Goal: Navigation & Orientation: Find specific page/section

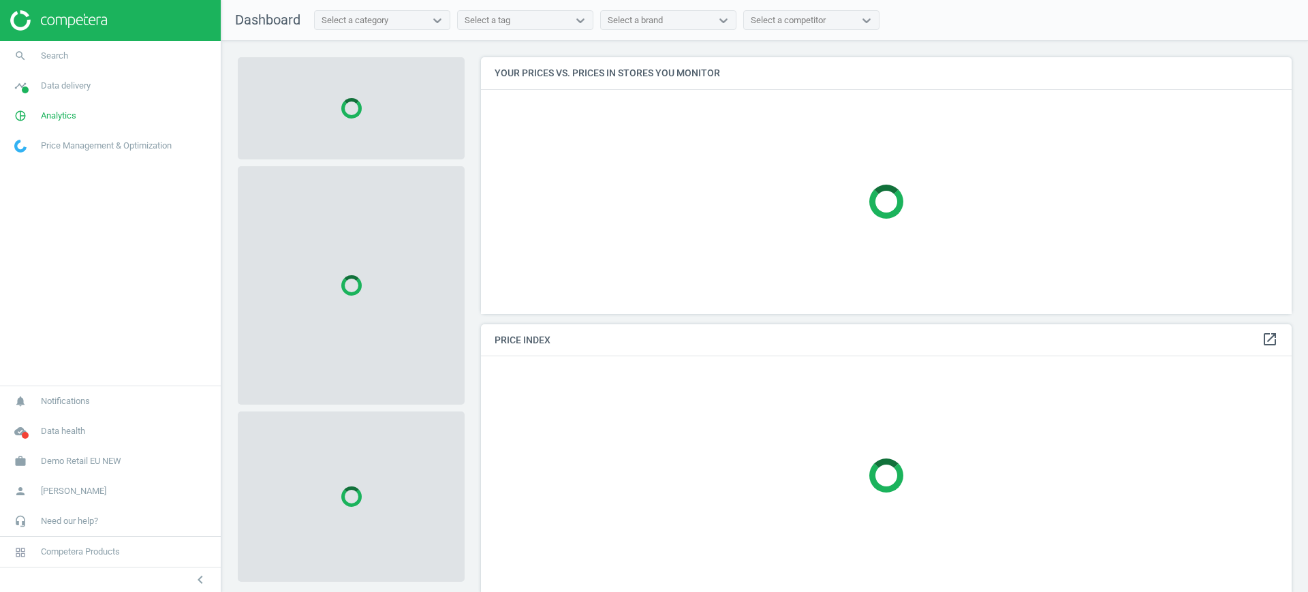
scroll to position [283, 825]
click at [56, 461] on span "Demo Retail EU NEW" at bounding box center [81, 461] width 80 height 12
click at [35, 416] on span "Switch campaign" at bounding box center [45, 421] width 61 height 11
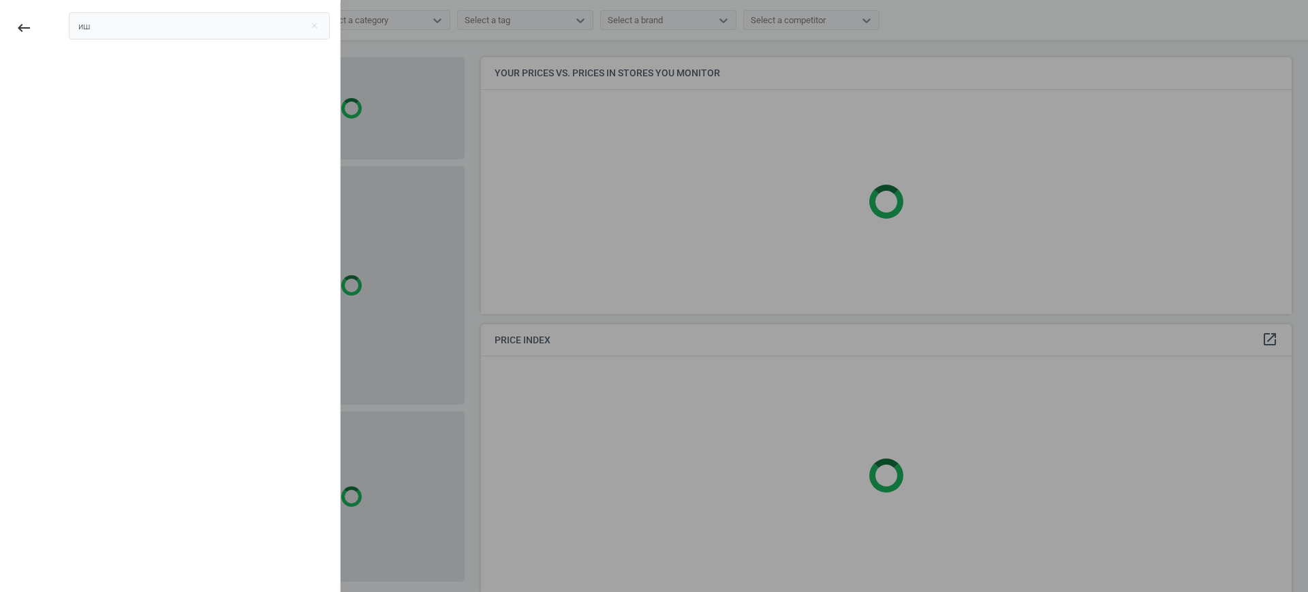
type input "и"
type input "bi"
click at [96, 78] on div "[DOMAIN_NAME]" at bounding box center [120, 76] width 82 height 15
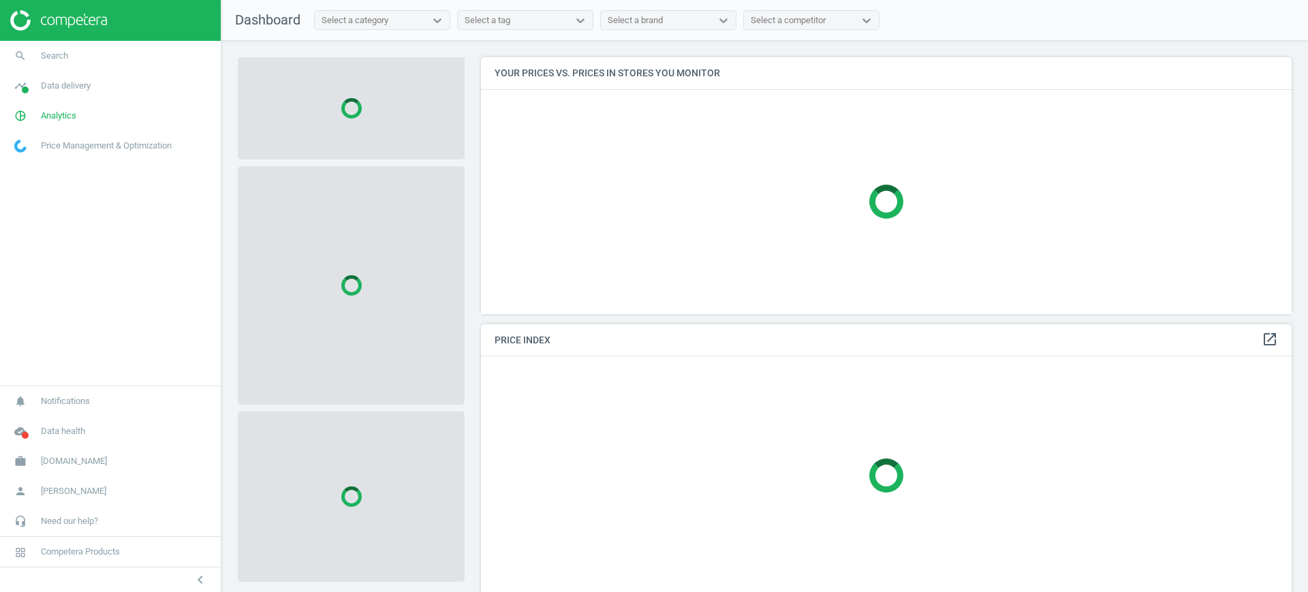
scroll to position [283, 825]
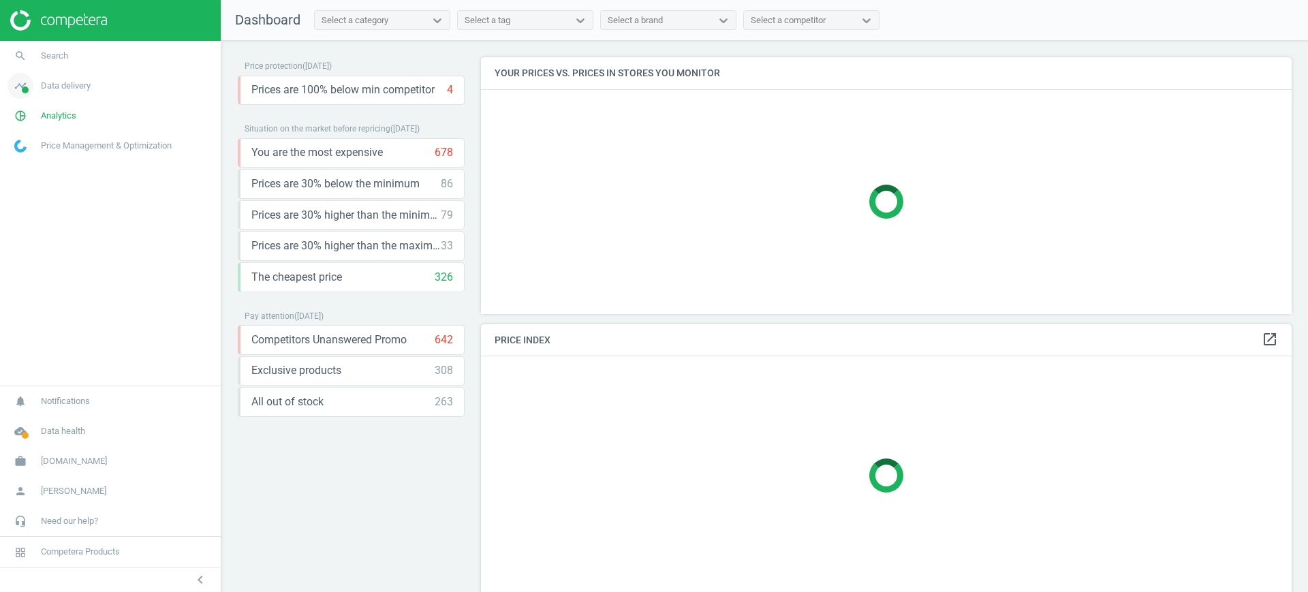
click at [68, 86] on span "Data delivery" at bounding box center [66, 86] width 50 height 12
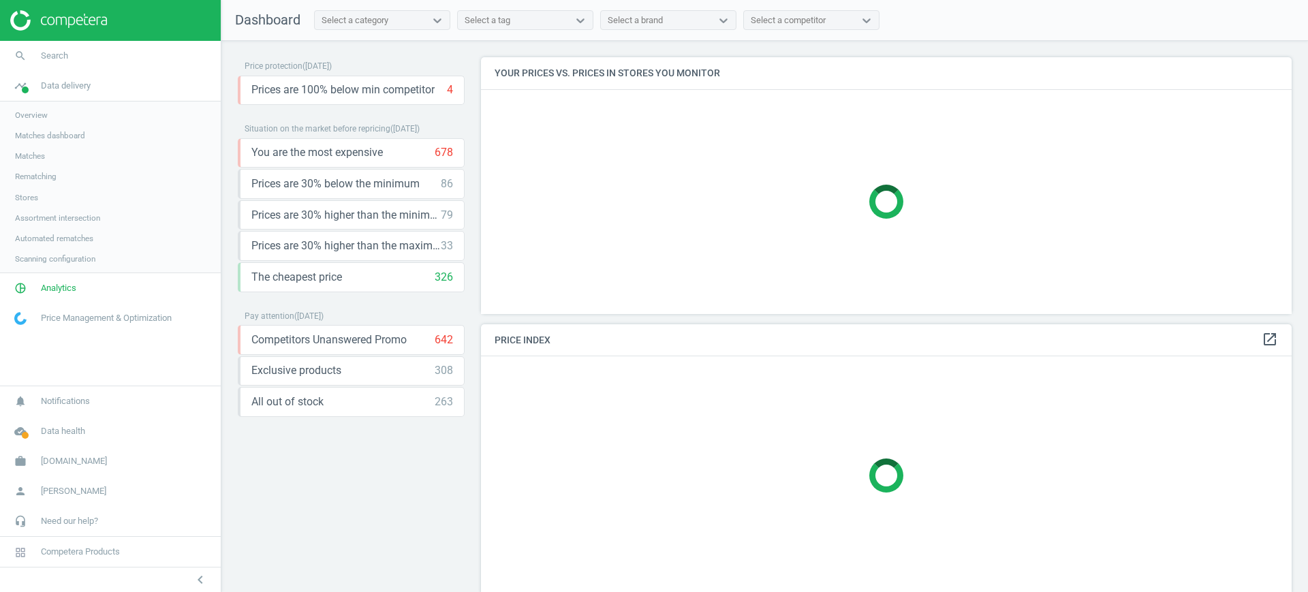
click at [29, 198] on span "Stores" at bounding box center [26, 197] width 23 height 11
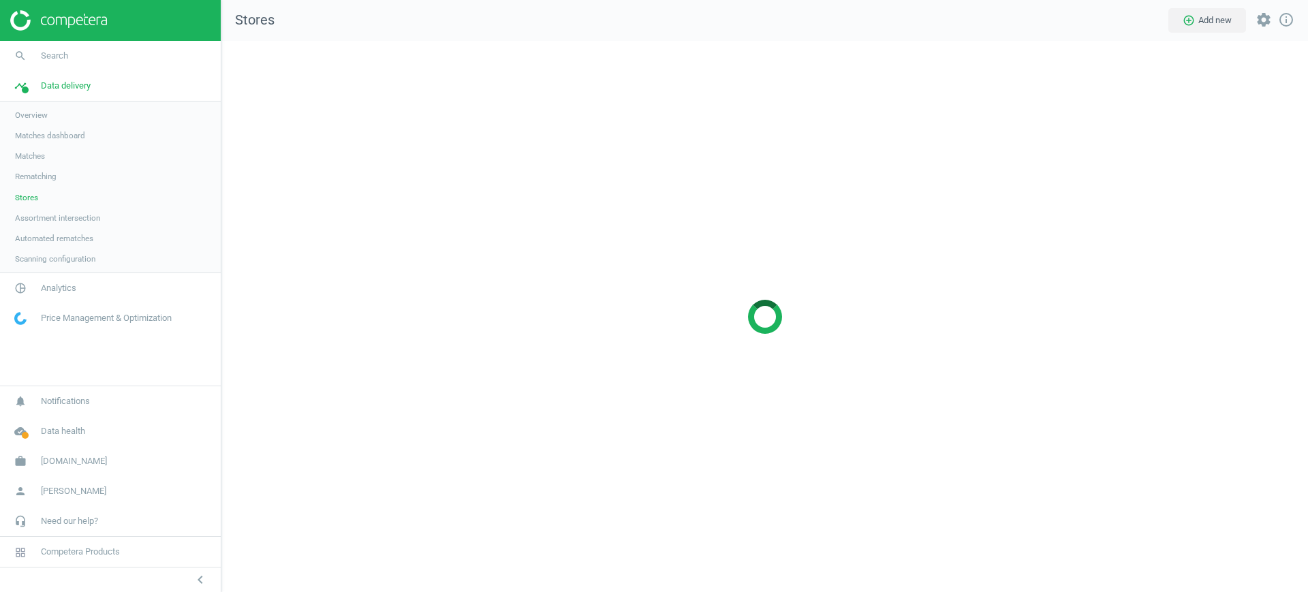
scroll to position [578, 1113]
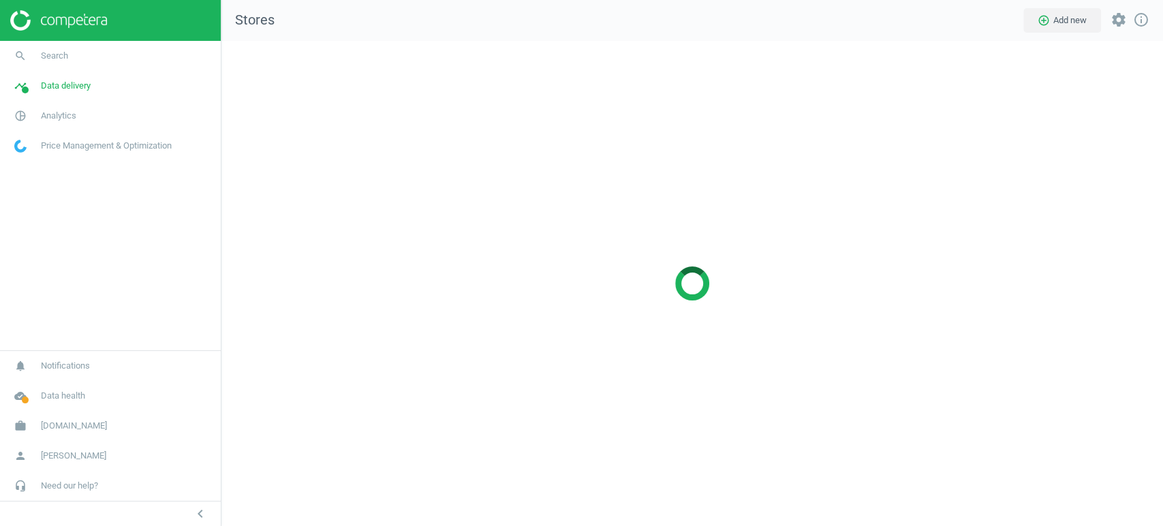
scroll to position [509, 965]
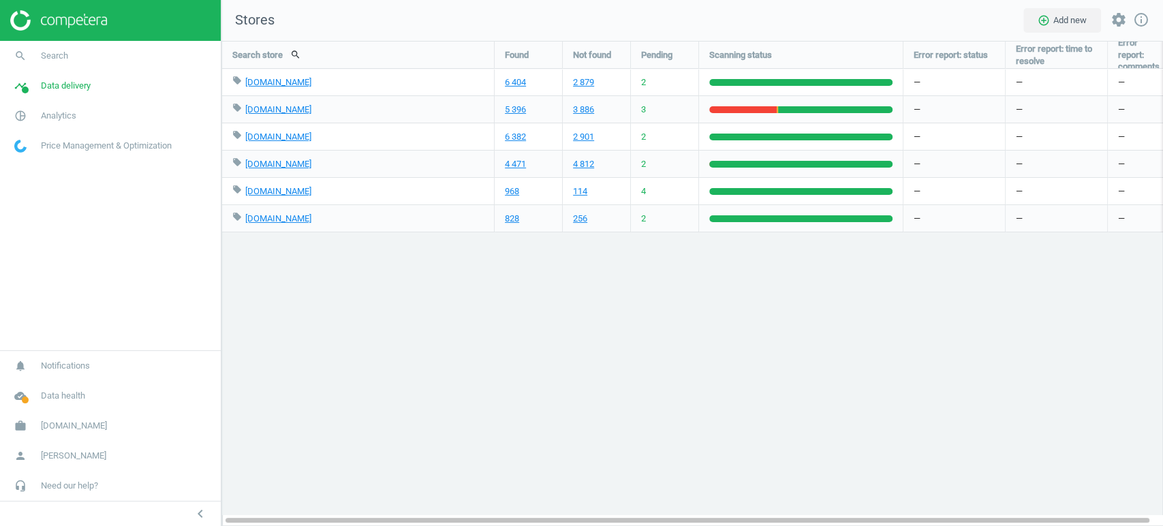
scroll to position [509, 965]
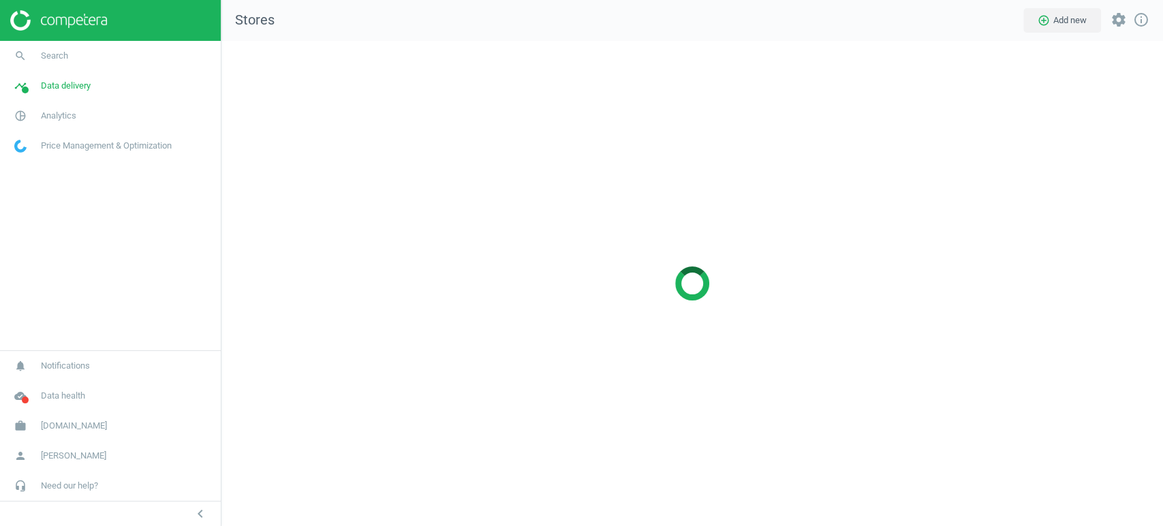
scroll to position [509, 965]
